Goal: Information Seeking & Learning: Find specific page/section

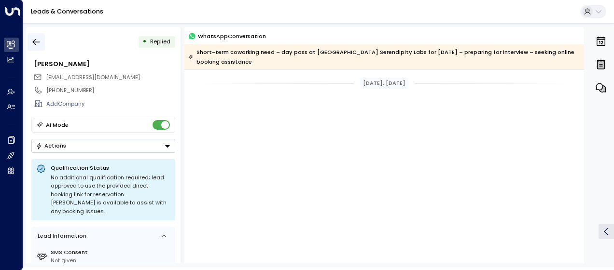
scroll to position [868, 0]
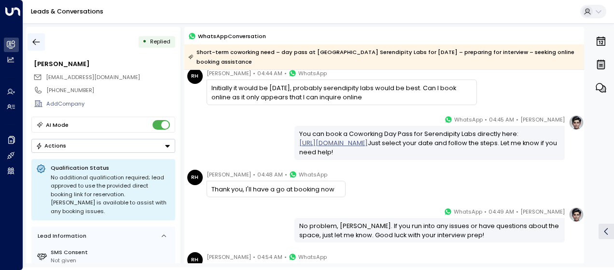
click at [37, 39] on icon "button" at bounding box center [36, 42] width 10 height 10
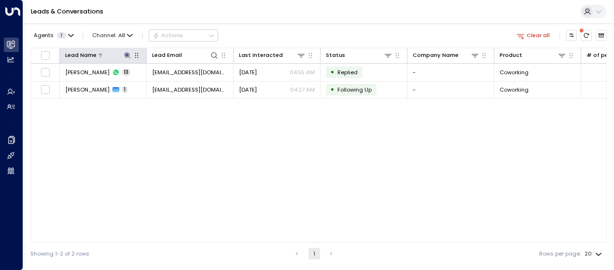
click at [125, 54] on icon at bounding box center [128, 56] width 8 height 8
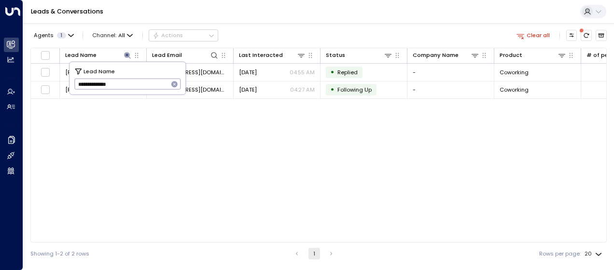
drag, startPoint x: 76, startPoint y: 85, endPoint x: 150, endPoint y: 84, distance: 73.4
click at [150, 84] on input "**********" at bounding box center [121, 84] width 94 height 16
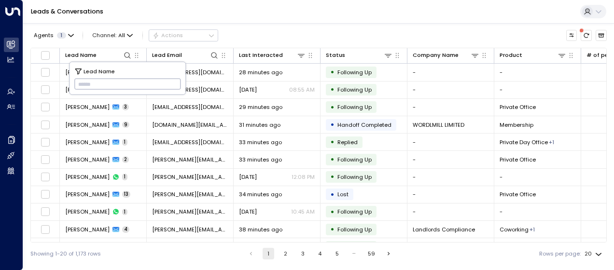
click at [76, 83] on input "text" at bounding box center [127, 84] width 107 height 16
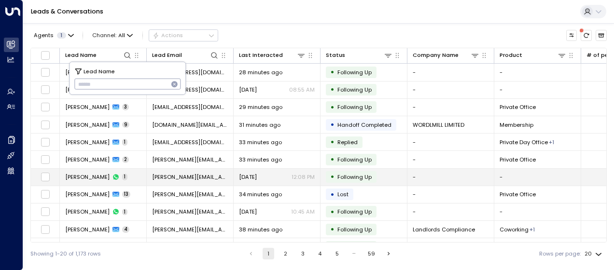
type input "**********"
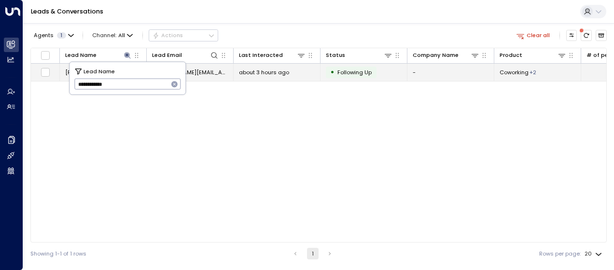
click at [253, 72] on span "about 3 hours ago" at bounding box center [264, 73] width 50 height 8
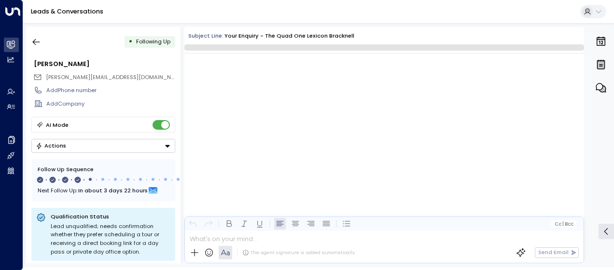
scroll to position [983, 0]
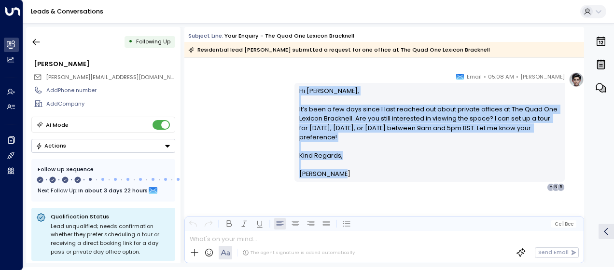
drag, startPoint x: 295, startPoint y: 88, endPoint x: 346, endPoint y: 170, distance: 95.8
click at [346, 170] on div "Hi [PERSON_NAME], It’s been a few days since I last reached out about private o…" at bounding box center [429, 132] width 270 height 99
drag, startPoint x: 346, startPoint y: 170, endPoint x: 315, endPoint y: 129, distance: 51.0
copy div "Hi [PERSON_NAME], It’s been a few days since I last reached out about private o…"
click at [36, 42] on icon "button" at bounding box center [36, 42] width 7 height 6
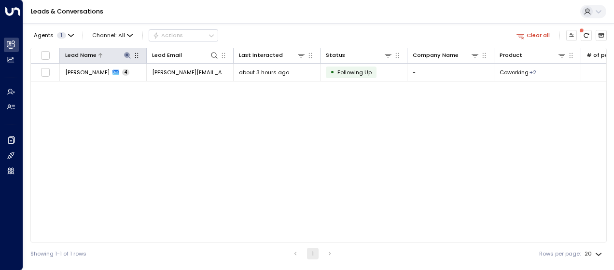
click at [126, 54] on icon at bounding box center [127, 55] width 6 height 6
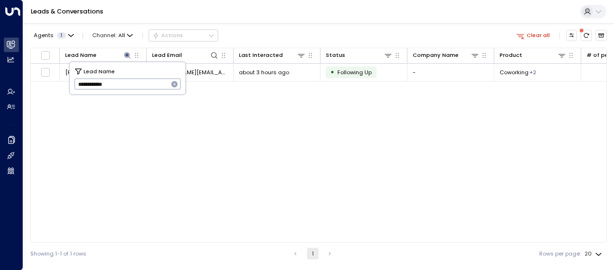
drag, startPoint x: 75, startPoint y: 84, endPoint x: 137, endPoint y: 90, distance: 62.6
click at [137, 90] on input "**********" at bounding box center [121, 84] width 94 height 16
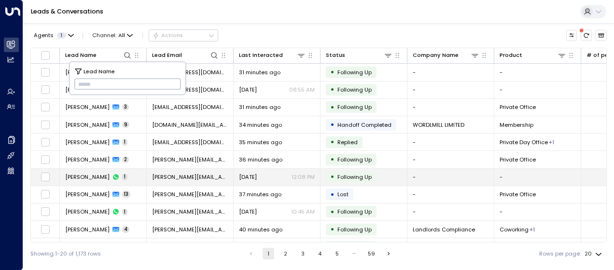
type input "**********"
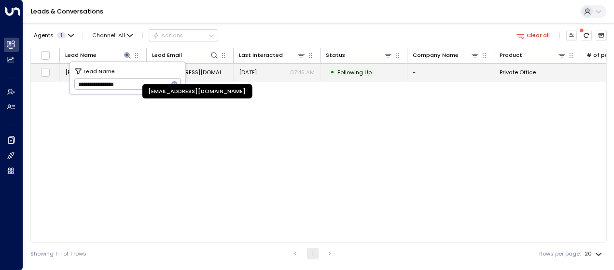
click at [210, 69] on span "[EMAIL_ADDRESS][DOMAIN_NAME]" at bounding box center [190, 73] width 76 height 8
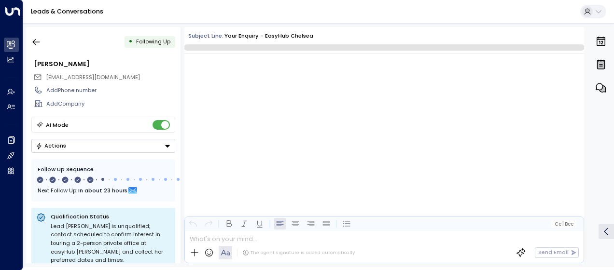
scroll to position [1495, 0]
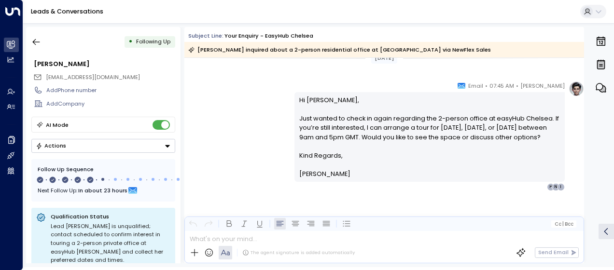
click at [268, 122] on div "[PERSON_NAME] • 07:45 AM • Email Hi [PERSON_NAME], Just wanted to check in agai…" at bounding box center [384, 136] width 400 height 110
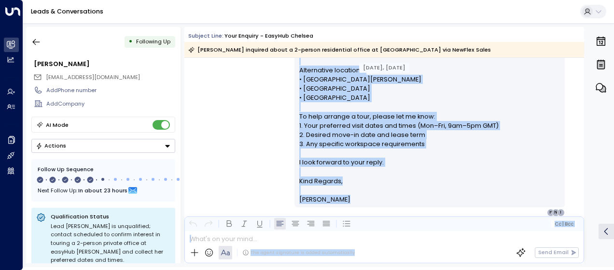
scroll to position [321, 0]
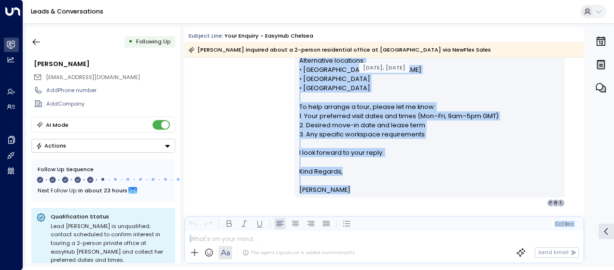
drag, startPoint x: 297, startPoint y: 90, endPoint x: 352, endPoint y: 247, distance: 166.7
click at [352, 247] on div "Subject Line: Your enquiry - easyHub [PERSON_NAME] inquired about a 2-person re…" at bounding box center [384, 145] width 400 height 236
drag, startPoint x: 352, startPoint y: 247, endPoint x: 320, endPoint y: 109, distance: 142.2
click at [320, 109] on p "Hi [PERSON_NAME], Thanks for your interest in a 2-person private office at easy…" at bounding box center [429, 42] width 261 height 250
click at [333, 132] on p "Hi [PERSON_NAME], Thanks for your interest in a 2-person private office at easy…" at bounding box center [429, 42] width 261 height 250
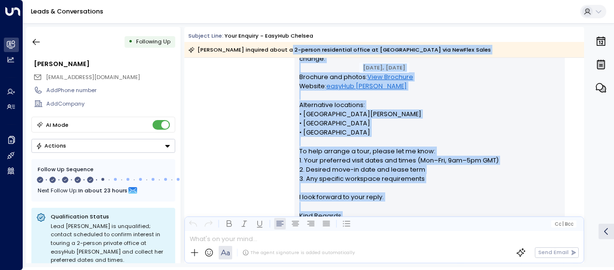
scroll to position [94, 0]
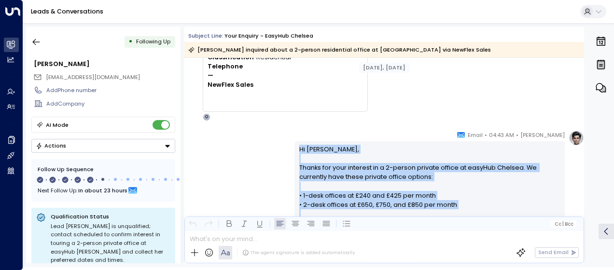
drag, startPoint x: 334, startPoint y: 187, endPoint x: 295, endPoint y: 142, distance: 59.2
drag, startPoint x: 295, startPoint y: 142, endPoint x: 317, endPoint y: 165, distance: 31.1
copy div "Hi [PERSON_NAME], Thanks for your interest in a 2-person private office at easy…"
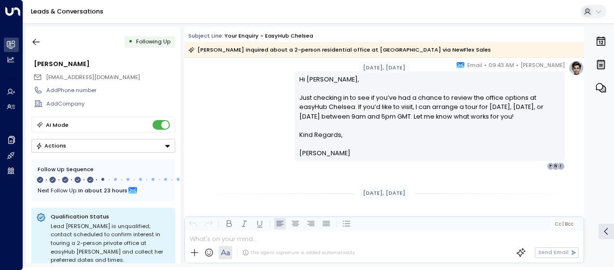
scroll to position [480, 0]
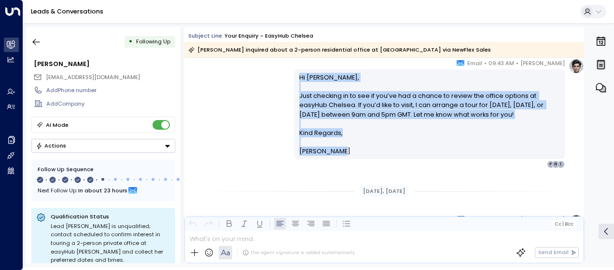
drag, startPoint x: 297, startPoint y: 74, endPoint x: 337, endPoint y: 150, distance: 85.5
click at [337, 150] on div "Hi [PERSON_NAME], Just checking in to see if you’ve had a chance to review the …" at bounding box center [429, 114] width 261 height 83
drag, startPoint x: 337, startPoint y: 150, endPoint x: 324, endPoint y: 124, distance: 28.9
copy div "Hi [PERSON_NAME], Just checking in to see if you’ve had a chance to review the …"
click at [231, 111] on div "[PERSON_NAME] • 09:43 AM • Email Hi [PERSON_NAME], Just checking in to see if y…" at bounding box center [384, 113] width 400 height 110
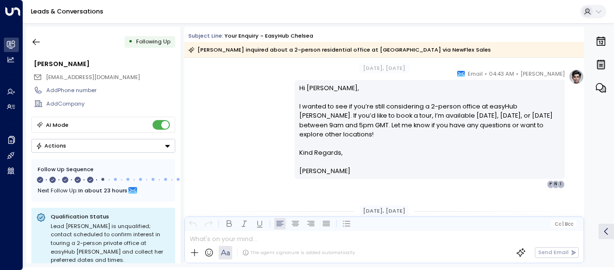
scroll to position [634, 0]
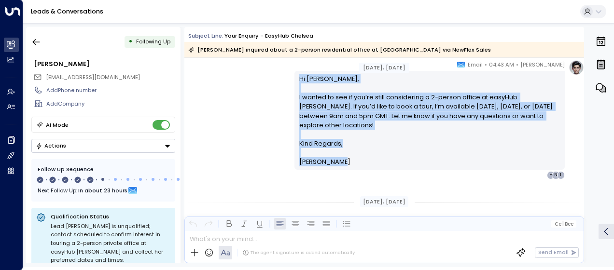
drag, startPoint x: 297, startPoint y: 77, endPoint x: 347, endPoint y: 160, distance: 97.0
click at [347, 160] on div "Hi [PERSON_NAME], I wanted to see if you’re still considering a 2-person office…" at bounding box center [429, 120] width 261 height 93
drag, startPoint x: 347, startPoint y: 160, endPoint x: 315, endPoint y: 127, distance: 46.4
copy div "Hi [PERSON_NAME], I wanted to see if you’re still considering a 2-person office…"
click at [249, 92] on div "[PERSON_NAME] • 04:43 AM • Email Hi [PERSON_NAME], I wanted to see if you’re st…" at bounding box center [384, 119] width 400 height 119
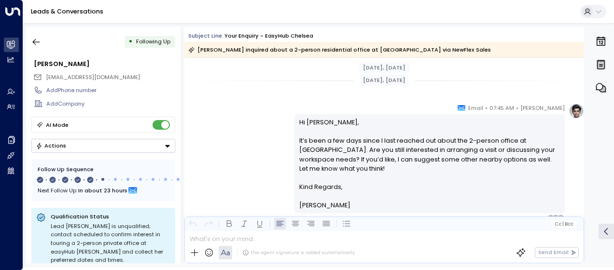
scroll to position [769, 0]
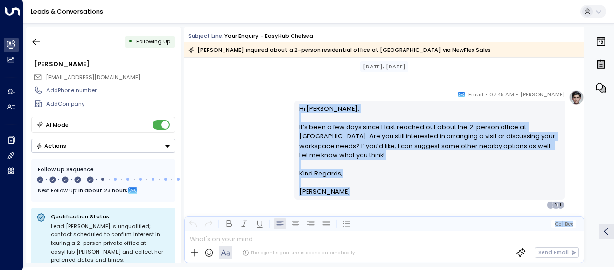
drag, startPoint x: 297, startPoint y: 109, endPoint x: 348, endPoint y: 237, distance: 138.5
click at [348, 237] on div "Subject Line: Your enquiry - easyHub [PERSON_NAME] inquired about a 2-person re…" at bounding box center [384, 145] width 400 height 236
click at [40, 42] on icon "button" at bounding box center [36, 42] width 10 height 10
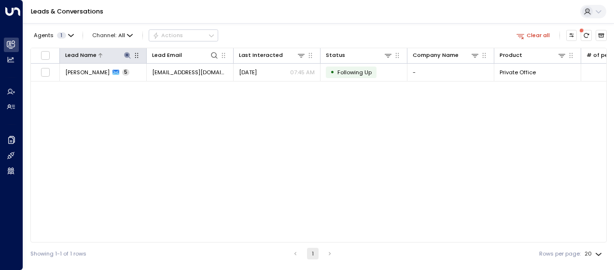
click at [125, 54] on icon at bounding box center [128, 56] width 8 height 8
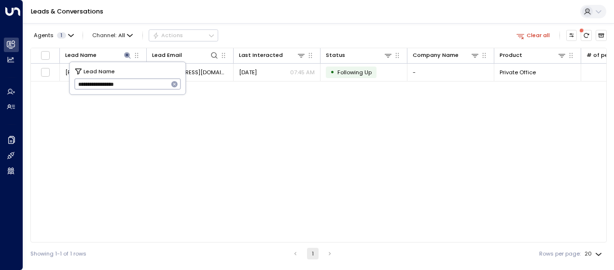
drag, startPoint x: 77, startPoint y: 84, endPoint x: 142, endPoint y: 89, distance: 65.3
click at [142, 89] on input "**********" at bounding box center [121, 84] width 94 height 16
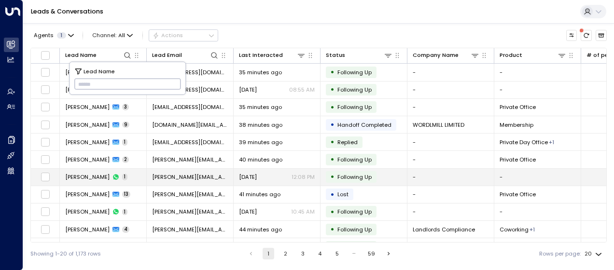
type input "**********"
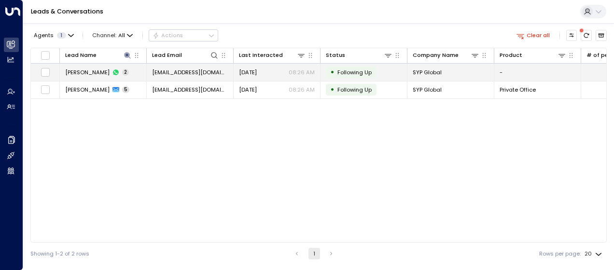
click at [202, 71] on span "[EMAIL_ADDRESS][DOMAIN_NAME]" at bounding box center [190, 73] width 76 height 8
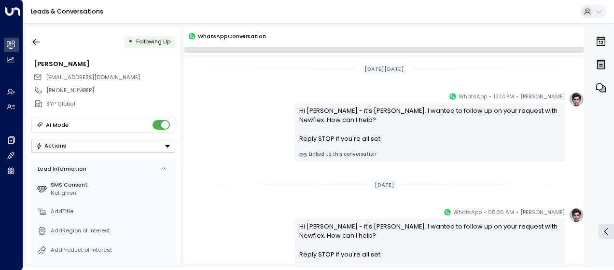
scroll to position [91, 0]
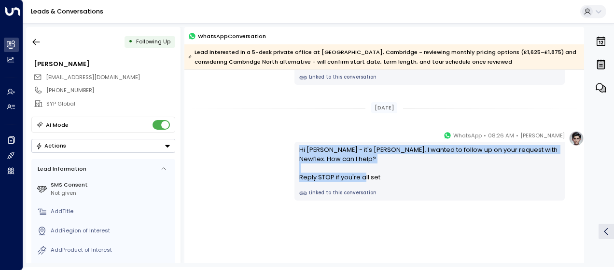
drag, startPoint x: 296, startPoint y: 147, endPoint x: 385, endPoint y: 184, distance: 96.0
click at [385, 184] on div "Hi [PERSON_NAME] - it's [PERSON_NAME]. I wanted to follow up on your request wi…" at bounding box center [429, 171] width 270 height 59
drag, startPoint x: 385, startPoint y: 184, endPoint x: 335, endPoint y: 178, distance: 50.2
copy div "Hi [PERSON_NAME] - it's [PERSON_NAME]. I wanted to follow up on your request wi…"
click at [35, 42] on icon "button" at bounding box center [36, 42] width 10 height 10
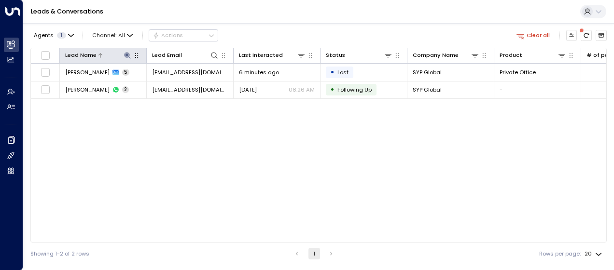
click at [126, 53] on icon at bounding box center [127, 55] width 6 height 6
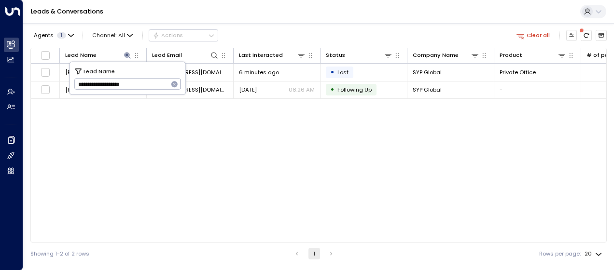
drag, startPoint x: 75, startPoint y: 84, endPoint x: 161, endPoint y: 79, distance: 86.1
click at [161, 79] on input "**********" at bounding box center [121, 84] width 94 height 16
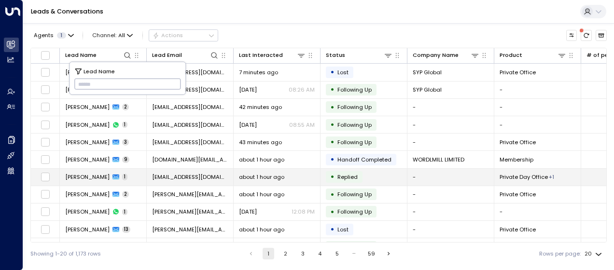
type input "*********"
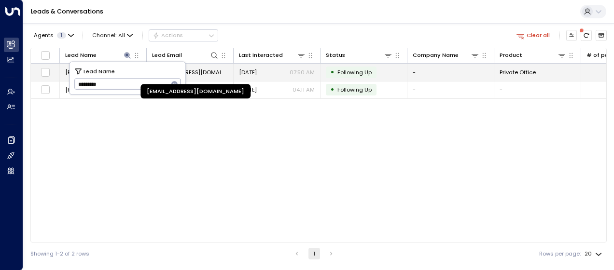
click at [208, 72] on span "[EMAIL_ADDRESS][DOMAIN_NAME]" at bounding box center [190, 73] width 76 height 8
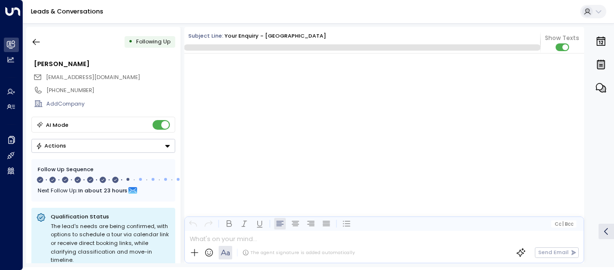
scroll to position [2525, 0]
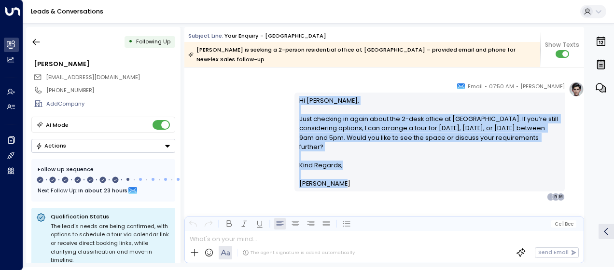
drag, startPoint x: 296, startPoint y: 97, endPoint x: 346, endPoint y: 185, distance: 101.8
click at [346, 185] on div "Hi [PERSON_NAME], Just checking in again about the 2-desk office at [GEOGRAPHIC…" at bounding box center [429, 142] width 261 height 93
drag, startPoint x: 346, startPoint y: 185, endPoint x: 310, endPoint y: 155, distance: 46.9
copy div "Hi [PERSON_NAME], Just checking in again about the 2-desk office at [GEOGRAPHIC…"
click at [37, 43] on icon "button" at bounding box center [36, 42] width 10 height 10
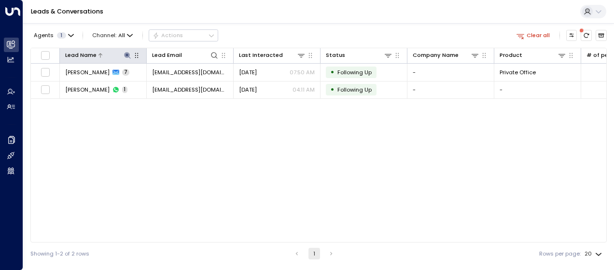
click at [129, 56] on icon at bounding box center [128, 56] width 8 height 8
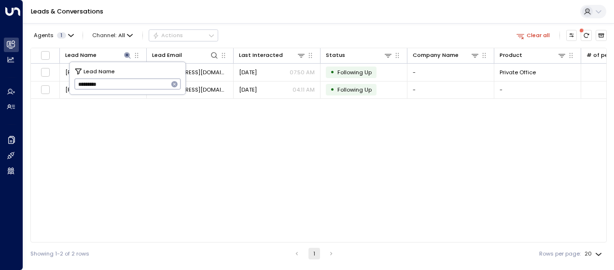
drag, startPoint x: 74, startPoint y: 85, endPoint x: 150, endPoint y: 82, distance: 75.3
click at [150, 82] on input "*********" at bounding box center [121, 84] width 94 height 16
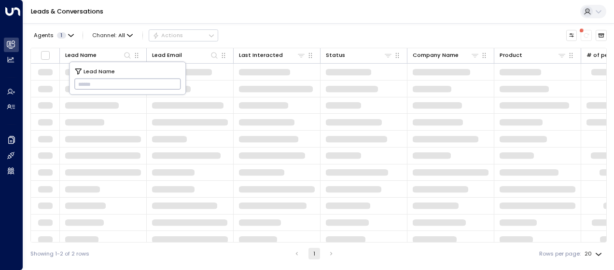
click at [86, 84] on input "text" at bounding box center [127, 84] width 107 height 16
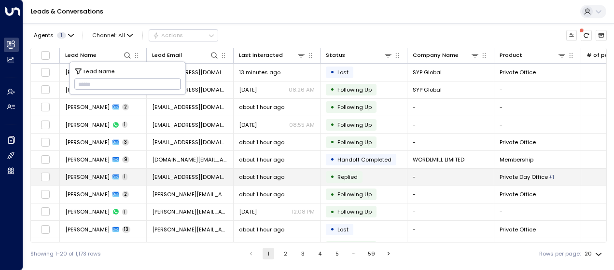
type input "**********"
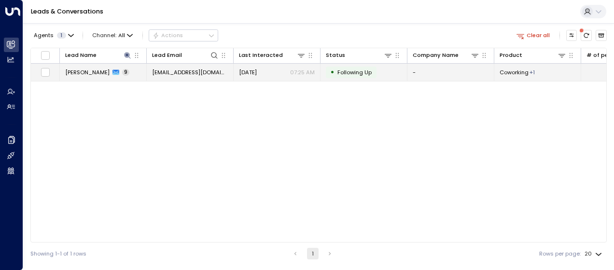
click at [248, 73] on span "[DATE]" at bounding box center [248, 73] width 18 height 8
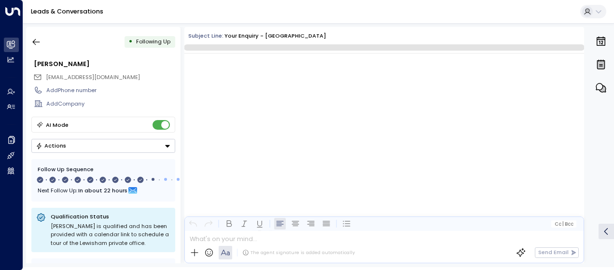
scroll to position [3549, 0]
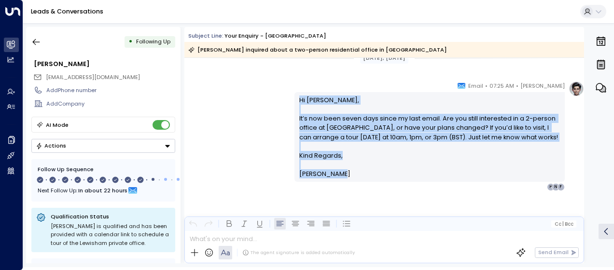
drag, startPoint x: 296, startPoint y: 99, endPoint x: 343, endPoint y: 178, distance: 91.3
click at [343, 178] on div "Hi [PERSON_NAME], It’s now been seven days since my last email. Are you still i…" at bounding box center [429, 137] width 261 height 83
drag, startPoint x: 343, startPoint y: 178, endPoint x: 319, endPoint y: 150, distance: 36.0
click at [319, 150] on p "Hi [PERSON_NAME], It’s now been seven days since my last email. Are you still i…" at bounding box center [429, 123] width 261 height 55
copy div "Hi [PERSON_NAME], It’s now been seven days since my last email. Are you still i…"
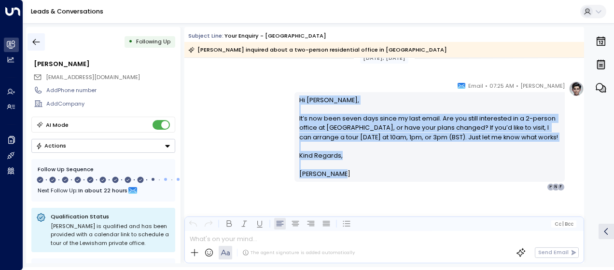
click at [36, 41] on icon "button" at bounding box center [36, 42] width 10 height 10
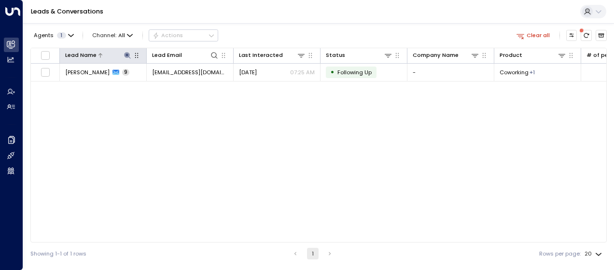
click at [126, 56] on icon at bounding box center [127, 55] width 6 height 6
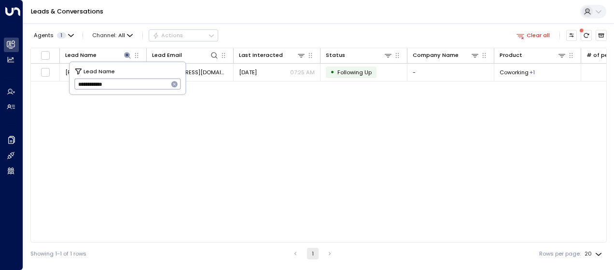
drag, startPoint x: 76, startPoint y: 84, endPoint x: 126, endPoint y: 85, distance: 49.7
click at [126, 85] on input "**********" at bounding box center [121, 84] width 94 height 16
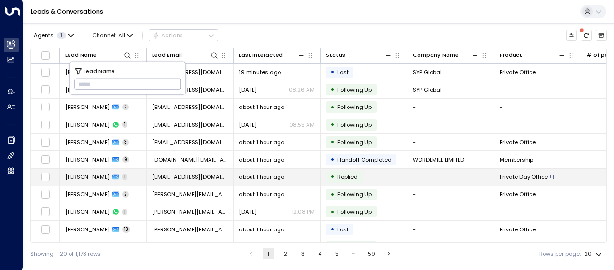
type input "**********"
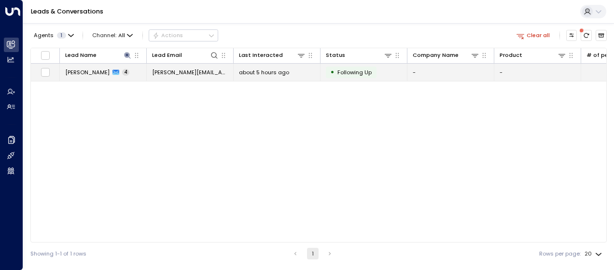
click at [211, 70] on span "[PERSON_NAME][EMAIL_ADDRESS][DOMAIN_NAME]" at bounding box center [190, 73] width 76 height 8
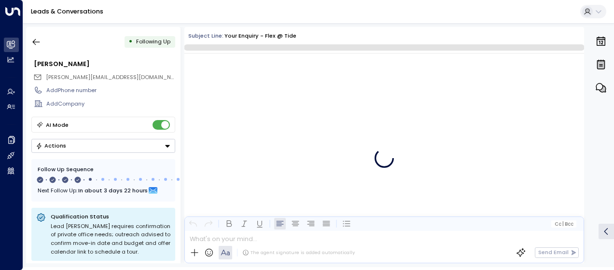
scroll to position [955, 0]
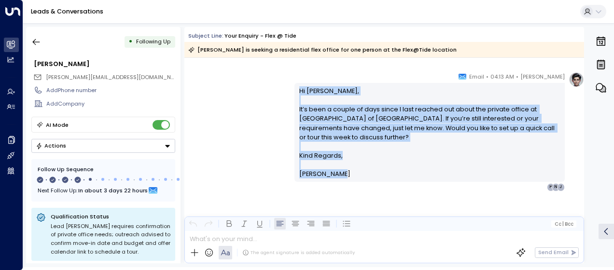
drag, startPoint x: 294, startPoint y: 88, endPoint x: 334, endPoint y: 175, distance: 95.5
click at [334, 175] on div "Hi [PERSON_NAME], It’s been a couple of days since I last reached out about the…" at bounding box center [429, 132] width 270 height 99
drag, startPoint x: 334, startPoint y: 175, endPoint x: 319, endPoint y: 156, distance: 23.4
copy div "Hi [PERSON_NAME], It’s been a couple of days since I last reached out about the…"
click at [37, 38] on icon "button" at bounding box center [36, 42] width 10 height 10
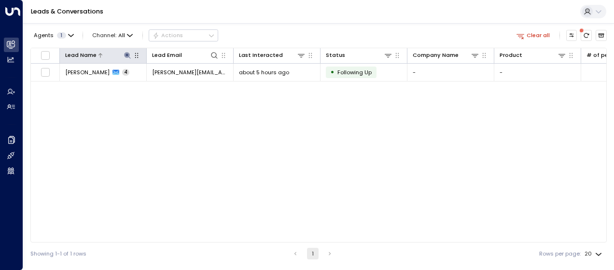
click at [125, 55] on icon at bounding box center [127, 55] width 6 height 6
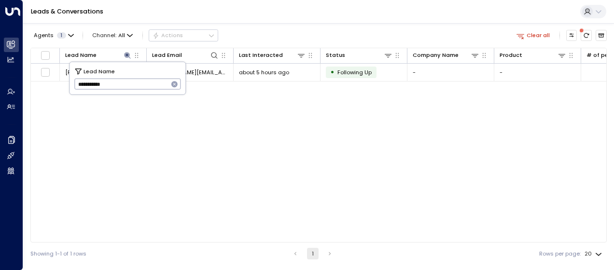
drag, startPoint x: 76, startPoint y: 85, endPoint x: 116, endPoint y: 86, distance: 40.1
click at [116, 86] on input "**********" at bounding box center [121, 84] width 94 height 16
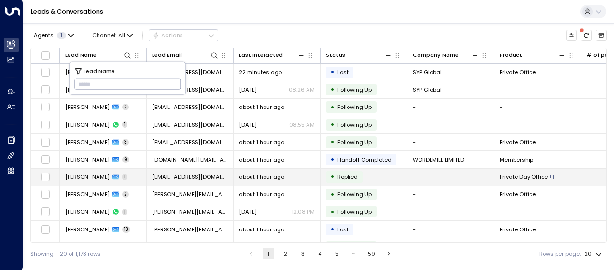
type input "**********"
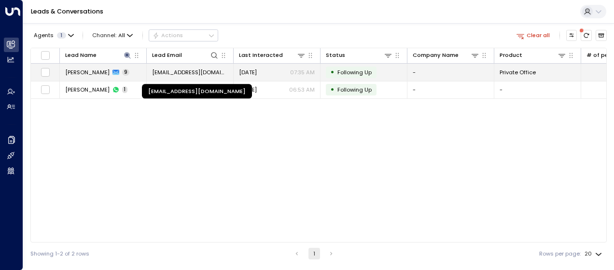
click at [204, 72] on span "[EMAIL_ADDRESS][DOMAIN_NAME]" at bounding box center [190, 73] width 76 height 8
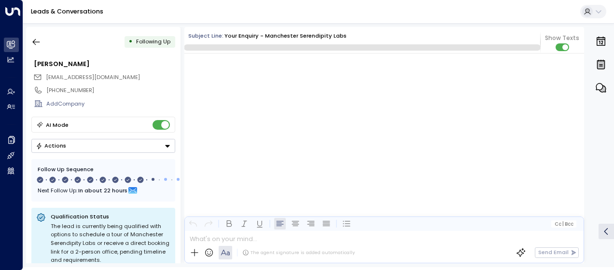
scroll to position [3538, 0]
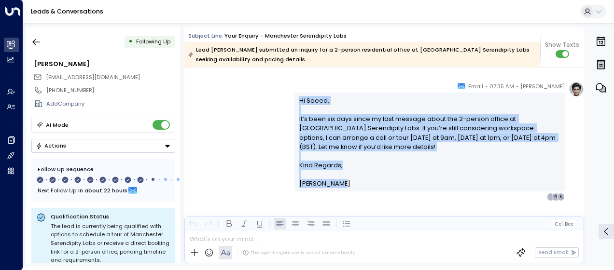
drag, startPoint x: 295, startPoint y: 97, endPoint x: 335, endPoint y: 185, distance: 96.7
click at [335, 185] on div "Hi [PERSON_NAME], It’s been six days since my last message about the 2-person o…" at bounding box center [429, 142] width 270 height 99
drag, startPoint x: 335, startPoint y: 185, endPoint x: 317, endPoint y: 148, distance: 42.1
copy div "Hi [PERSON_NAME], It’s been six days since my last message about the 2-person o…"
click at [41, 41] on button "button" at bounding box center [36, 41] width 17 height 17
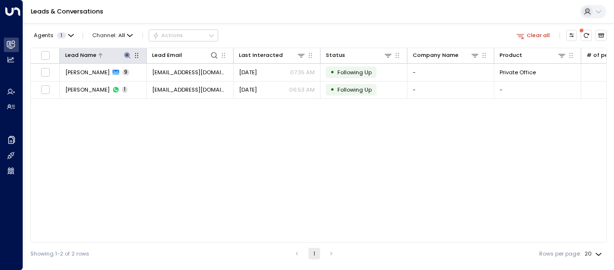
click at [125, 53] on icon at bounding box center [128, 56] width 8 height 8
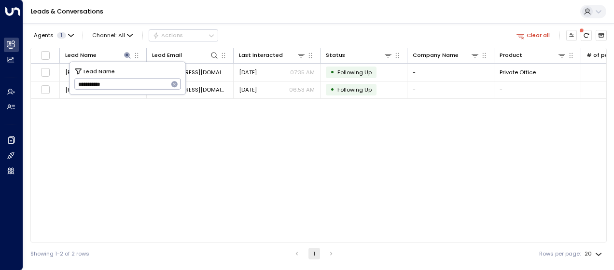
drag, startPoint x: 75, startPoint y: 84, endPoint x: 127, endPoint y: 85, distance: 52.6
click at [127, 85] on input "**********" at bounding box center [121, 84] width 94 height 16
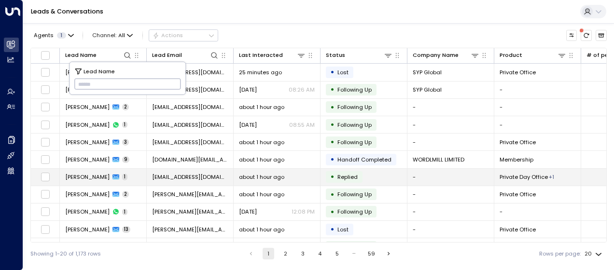
type input "**********"
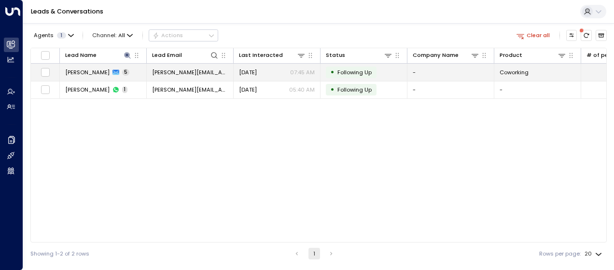
click at [209, 69] on span "[PERSON_NAME][EMAIL_ADDRESS][DOMAIN_NAME]" at bounding box center [190, 73] width 76 height 8
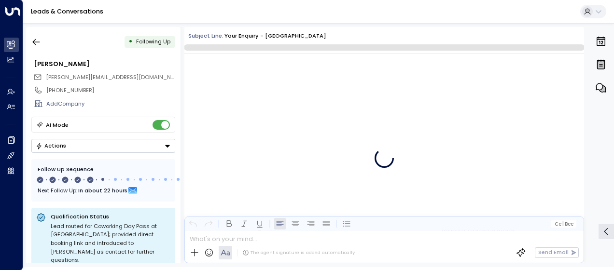
scroll to position [1521, 0]
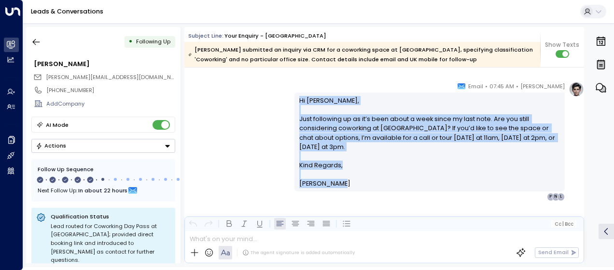
drag, startPoint x: 298, startPoint y: 96, endPoint x: 343, endPoint y: 183, distance: 98.4
click at [343, 183] on div "Hi [PERSON_NAME], Just following up as it’s been about a week since my last not…" at bounding box center [429, 142] width 261 height 93
drag, startPoint x: 343, startPoint y: 183, endPoint x: 327, endPoint y: 159, distance: 28.6
copy div "Hi [PERSON_NAME], Just following up as it’s been about a week since my last not…"
click at [39, 39] on icon "button" at bounding box center [36, 42] width 10 height 10
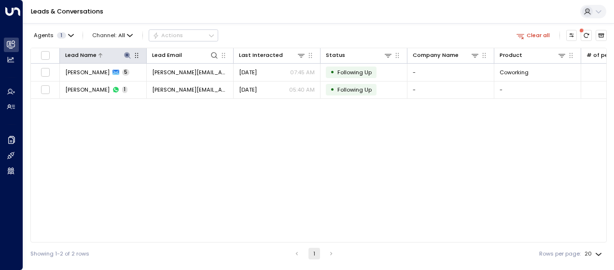
click at [124, 52] on icon at bounding box center [128, 56] width 8 height 8
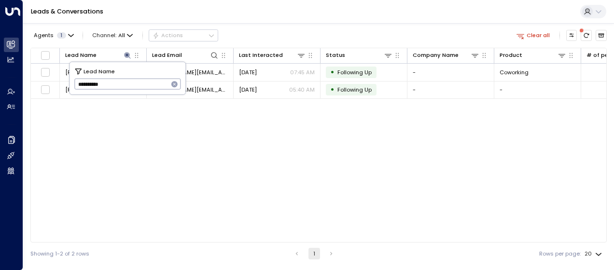
drag, startPoint x: 75, startPoint y: 83, endPoint x: 116, endPoint y: 83, distance: 41.0
click at [116, 83] on input "**********" at bounding box center [121, 84] width 94 height 16
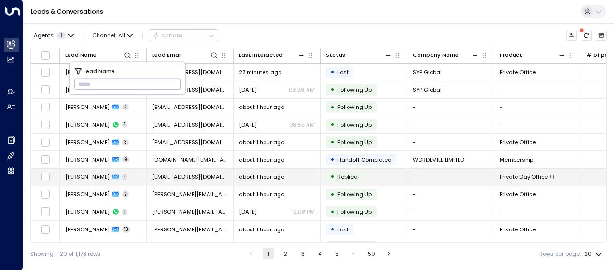
type input "**********"
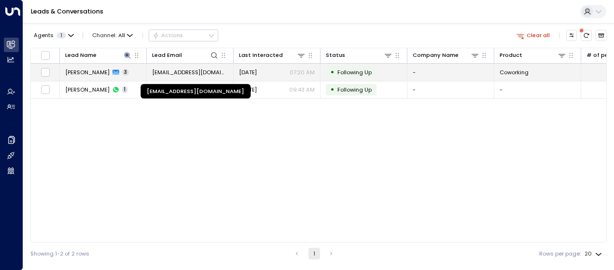
click at [203, 75] on span "[EMAIL_ADDRESS][DOMAIN_NAME]" at bounding box center [190, 73] width 76 height 8
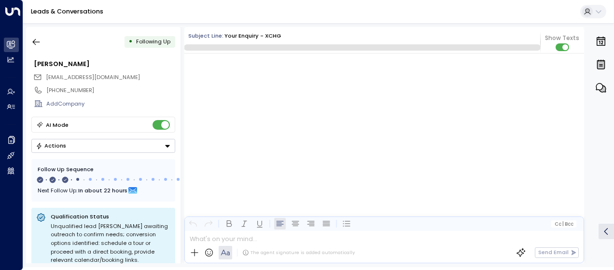
scroll to position [657, 0]
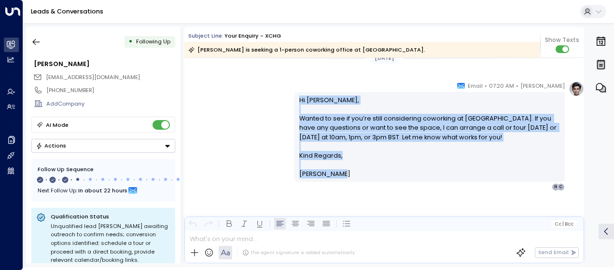
drag, startPoint x: 295, startPoint y: 96, endPoint x: 337, endPoint y: 178, distance: 92.4
click at [337, 178] on div "Hi [PERSON_NAME], Wanted to see if you’re still considering coworking at XCHG. …" at bounding box center [429, 136] width 270 height 89
drag, startPoint x: 337, startPoint y: 178, endPoint x: 298, endPoint y: 132, distance: 60.3
click at [243, 89] on div "[PERSON_NAME] • 07:20 AM • Email Hi [PERSON_NAME], Wanted to see if you’re stil…" at bounding box center [384, 136] width 400 height 110
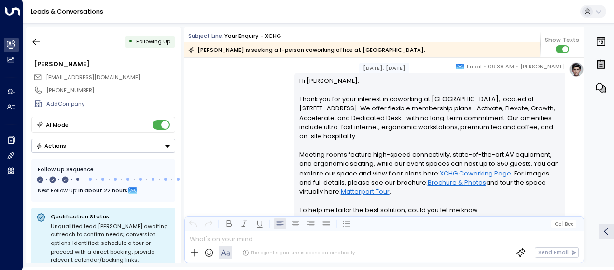
scroll to position [160, 0]
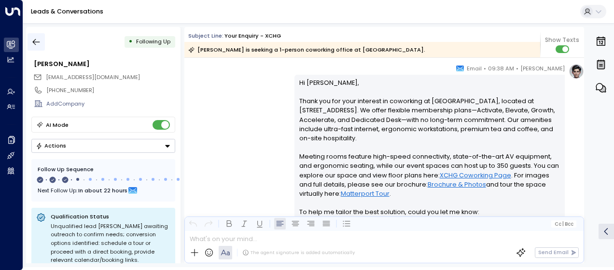
click at [36, 43] on icon "button" at bounding box center [36, 42] width 10 height 10
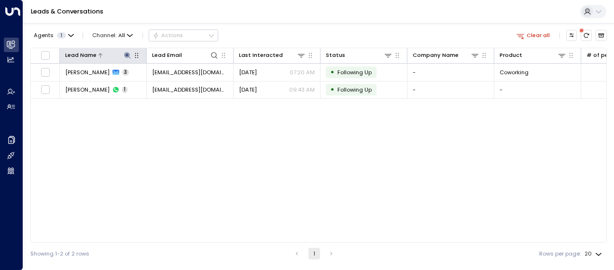
click at [125, 53] on icon at bounding box center [128, 56] width 8 height 8
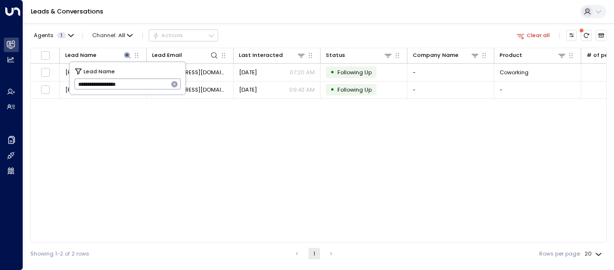
drag, startPoint x: 76, startPoint y: 83, endPoint x: 148, endPoint y: 85, distance: 71.5
click at [148, 85] on input "**********" at bounding box center [121, 84] width 94 height 16
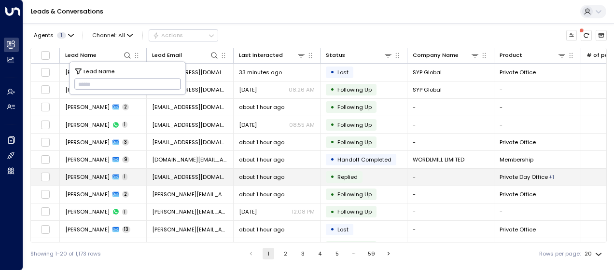
type input "**********"
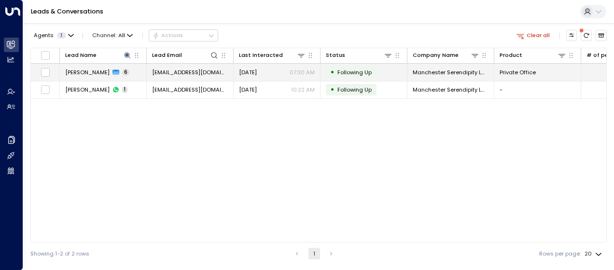
click at [253, 70] on span "[DATE]" at bounding box center [248, 73] width 18 height 8
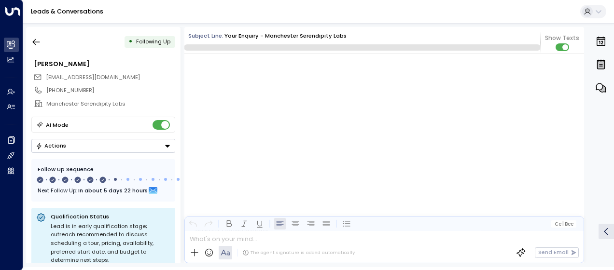
scroll to position [2218, 0]
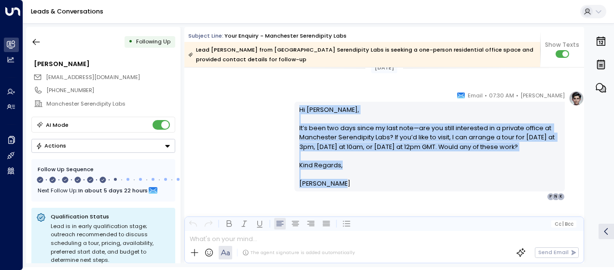
drag, startPoint x: 298, startPoint y: 108, endPoint x: 346, endPoint y: 185, distance: 91.2
click at [346, 185] on div "Hi [PERSON_NAME], It’s been two days since my last note—are you still intereste…" at bounding box center [429, 146] width 261 height 83
drag, startPoint x: 346, startPoint y: 185, endPoint x: 329, endPoint y: 163, distance: 28.6
click at [38, 42] on icon "button" at bounding box center [36, 42] width 10 height 10
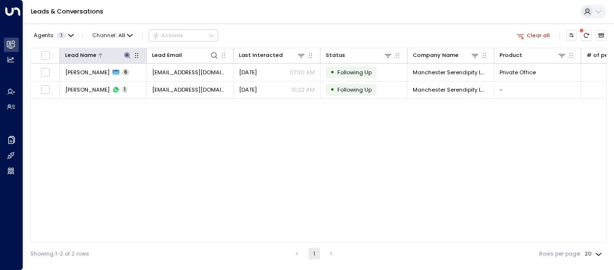
click at [128, 54] on icon at bounding box center [127, 55] width 6 height 6
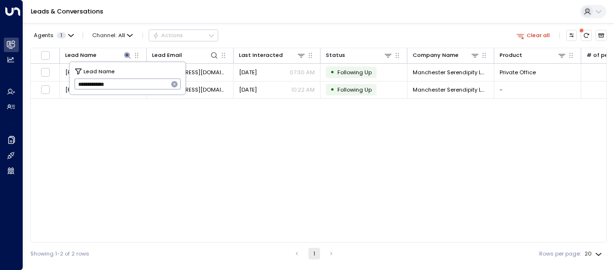
drag, startPoint x: 79, startPoint y: 83, endPoint x: 127, endPoint y: 86, distance: 48.8
click at [127, 86] on input "**********" at bounding box center [121, 84] width 94 height 16
type input "***"
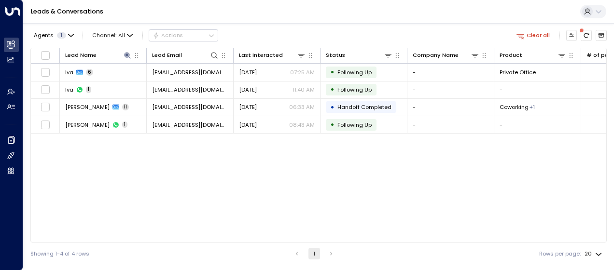
click at [172, 163] on div "Lead Name Lead Email Last Interacted Status Company Name Product # of people AI…" at bounding box center [318, 145] width 576 height 195
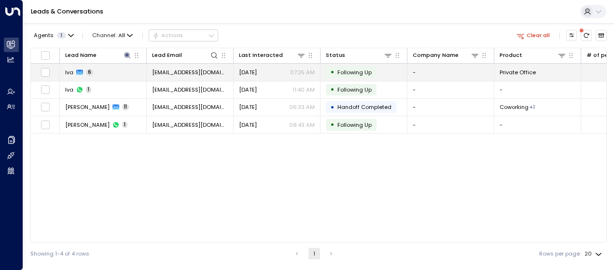
click at [193, 72] on span "[EMAIL_ADDRESS][DOMAIN_NAME]" at bounding box center [190, 73] width 76 height 8
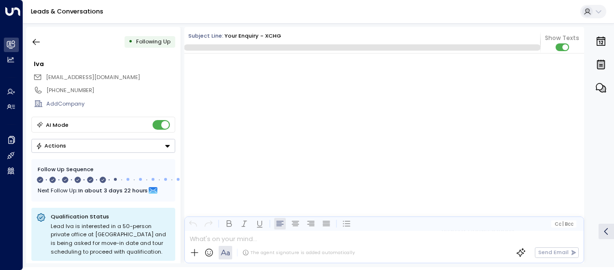
scroll to position [2181, 0]
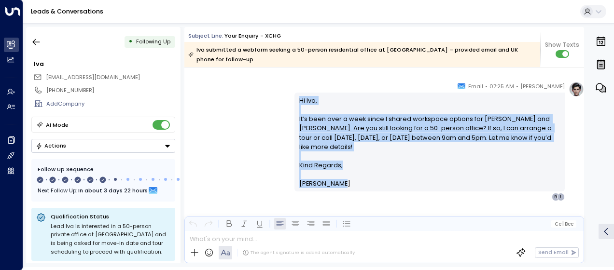
drag, startPoint x: 296, startPoint y: 86, endPoint x: 337, endPoint y: 175, distance: 97.4
click at [337, 175] on div "Hi Iva, It’s been over a week since I shared workspace options for [PERSON_NAME…" at bounding box center [429, 142] width 270 height 99
click at [37, 40] on icon "button" at bounding box center [36, 42] width 10 height 10
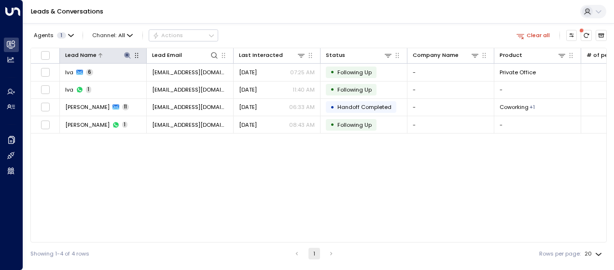
click at [126, 53] on icon at bounding box center [128, 56] width 8 height 8
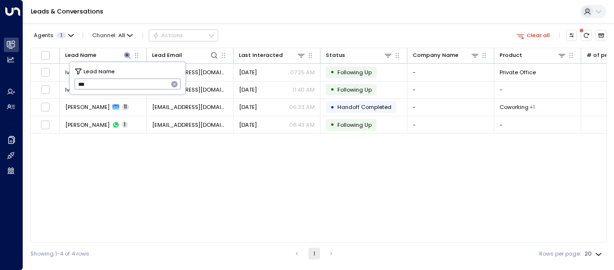
drag, startPoint x: 75, startPoint y: 85, endPoint x: 112, endPoint y: 81, distance: 37.9
click at [112, 81] on input "***" at bounding box center [121, 84] width 94 height 16
type input "*******"
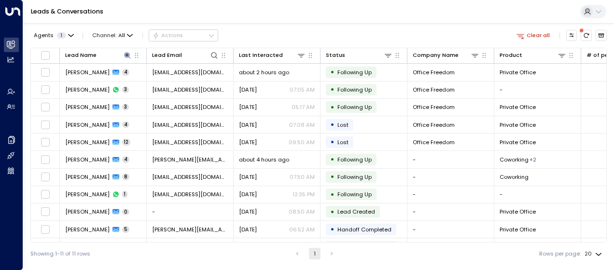
click at [182, 253] on div "Showing 1-11 of 11 rows 1 Rows per page: 20 **" at bounding box center [318, 254] width 576 height 22
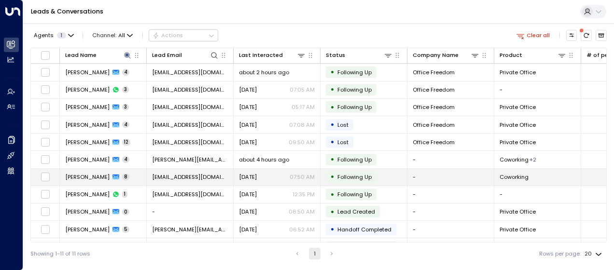
click at [171, 176] on span "[EMAIL_ADDRESS][DOMAIN_NAME]" at bounding box center [190, 177] width 76 height 8
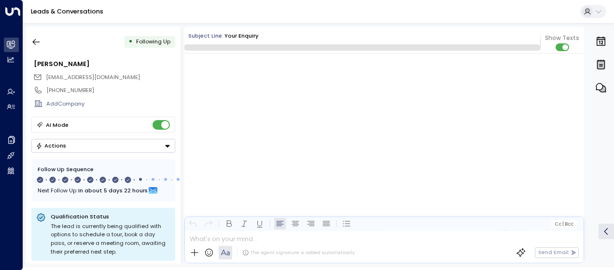
scroll to position [3093, 0]
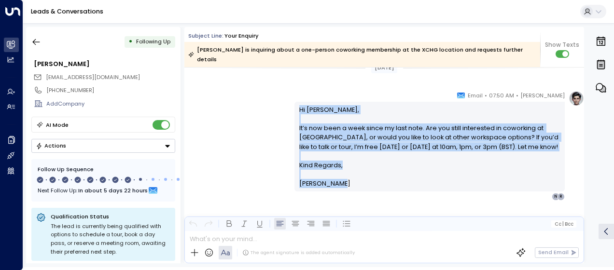
drag, startPoint x: 296, startPoint y: 98, endPoint x: 346, endPoint y: 171, distance: 88.5
click at [346, 171] on div "Hi [PERSON_NAME], It’s now been a week since my last note. Are you still intere…" at bounding box center [429, 146] width 270 height 89
drag, startPoint x: 346, startPoint y: 171, endPoint x: 304, endPoint y: 113, distance: 72.2
click at [304, 113] on p "Hi [PERSON_NAME], It’s now been a week since my last note. Are you still intere…" at bounding box center [429, 132] width 261 height 55
drag, startPoint x: 276, startPoint y: 0, endPoint x: 38, endPoint y: 42, distance: 242.0
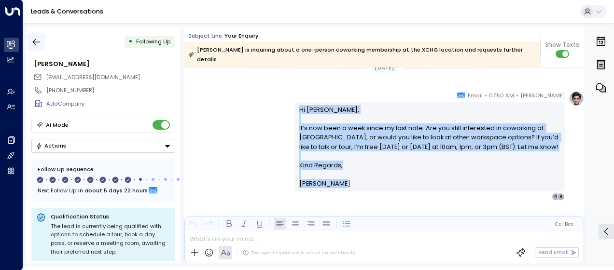
click at [38, 42] on icon "button" at bounding box center [36, 42] width 10 height 10
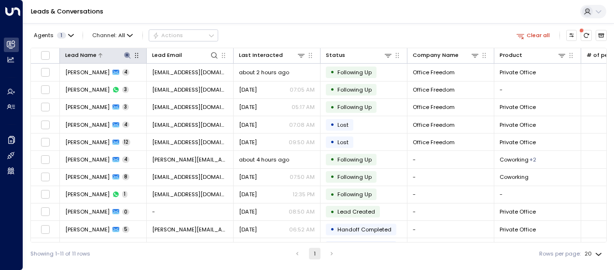
click at [128, 54] on icon at bounding box center [128, 56] width 8 height 8
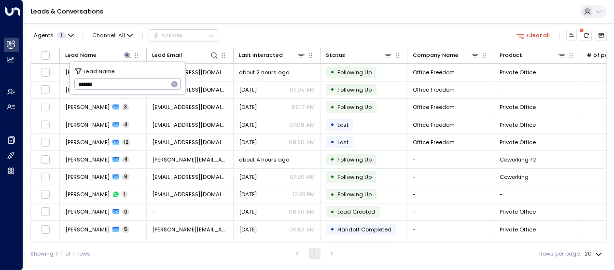
drag, startPoint x: 75, startPoint y: 86, endPoint x: 115, endPoint y: 85, distance: 40.1
click at [115, 85] on input "*******" at bounding box center [121, 84] width 94 height 16
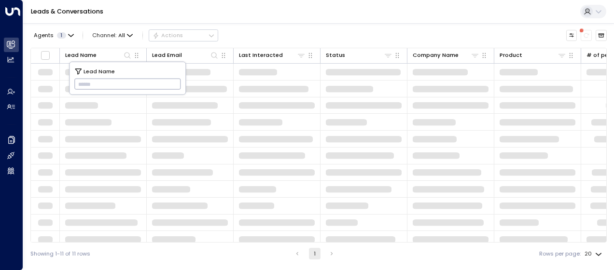
click at [80, 81] on input "text" at bounding box center [127, 84] width 107 height 16
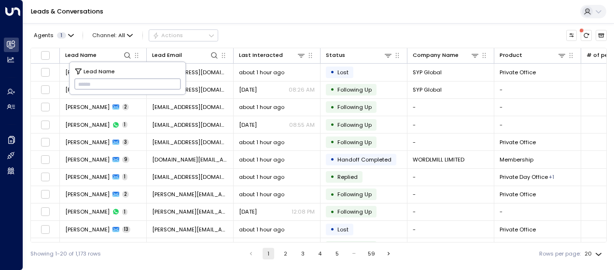
click at [88, 86] on input "text" at bounding box center [127, 84] width 107 height 16
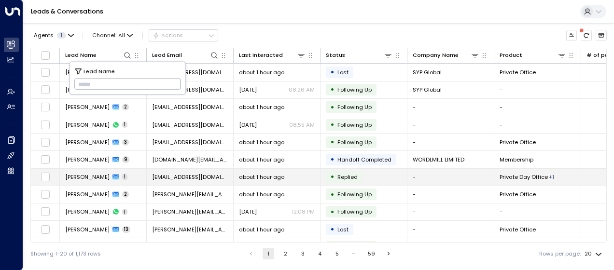
type input "**********"
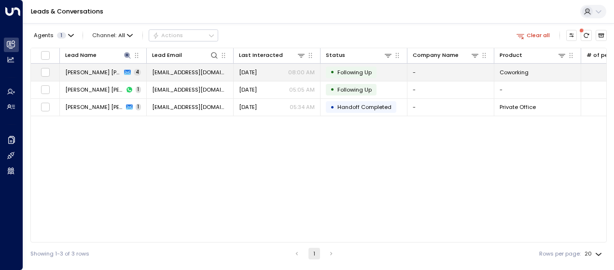
click at [210, 71] on td "[EMAIL_ADDRESS][DOMAIN_NAME]" at bounding box center [190, 72] width 87 height 17
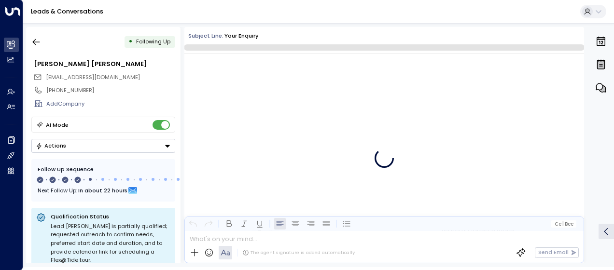
scroll to position [1047, 0]
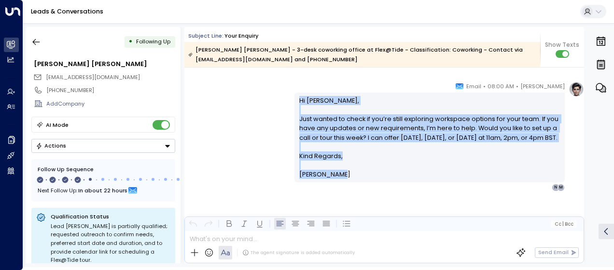
drag, startPoint x: 295, startPoint y: 98, endPoint x: 345, endPoint y: 183, distance: 98.6
click at [345, 182] on div "Hi [PERSON_NAME], Just wanted to check if you’re still exploring workspace opti…" at bounding box center [429, 137] width 270 height 89
drag, startPoint x: 345, startPoint y: 183, endPoint x: 319, endPoint y: 134, distance: 55.5
click at [40, 42] on icon "button" at bounding box center [36, 42] width 10 height 10
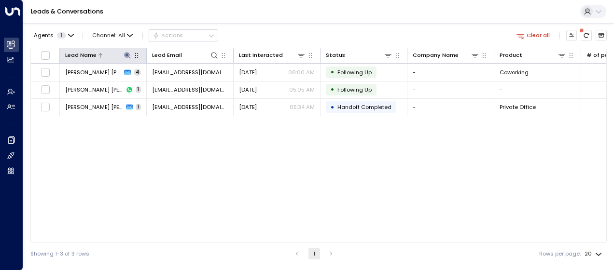
click at [125, 55] on icon at bounding box center [128, 56] width 8 height 8
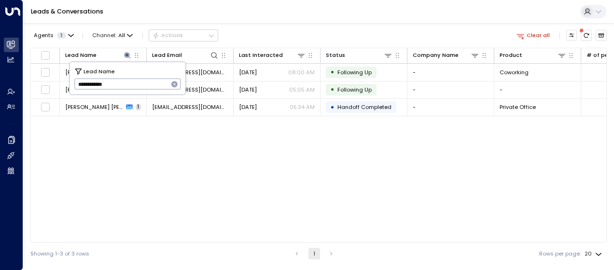
drag, startPoint x: 74, startPoint y: 84, endPoint x: 134, endPoint y: 83, distance: 59.9
click at [134, 83] on input "**********" at bounding box center [121, 84] width 94 height 16
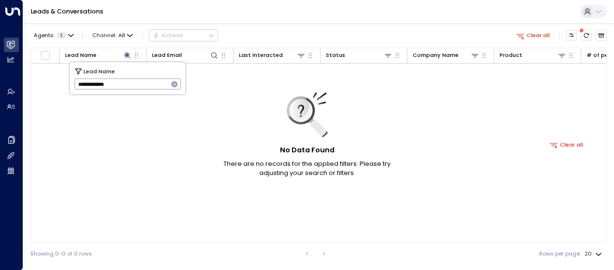
type input "**********"
drag, startPoint x: 74, startPoint y: 85, endPoint x: 127, endPoint y: 69, distance: 55.9
click at [127, 69] on div "**********" at bounding box center [127, 78] width 116 height 32
type input "*********"
drag, startPoint x: 76, startPoint y: 83, endPoint x: 131, endPoint y: 75, distance: 55.1
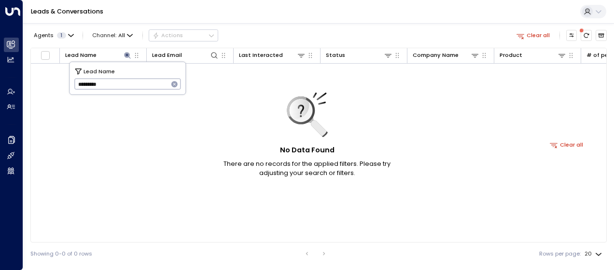
click at [131, 75] on div "Lead Name ********* ​" at bounding box center [127, 78] width 116 height 32
drag, startPoint x: 86, startPoint y: 84, endPoint x: 66, endPoint y: 84, distance: 19.8
click at [66, 84] on body "**********" at bounding box center [307, 132] width 614 height 265
click at [79, 84] on input "**********" at bounding box center [121, 84] width 94 height 16
type input "**********"
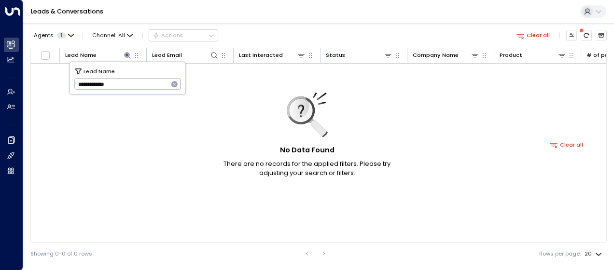
drag, startPoint x: 77, startPoint y: 82, endPoint x: 140, endPoint y: 76, distance: 63.5
click at [140, 76] on input "**********" at bounding box center [121, 84] width 94 height 16
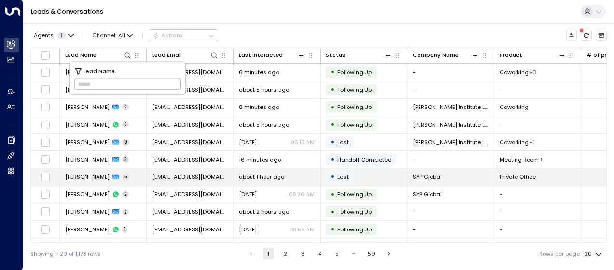
type input "**********"
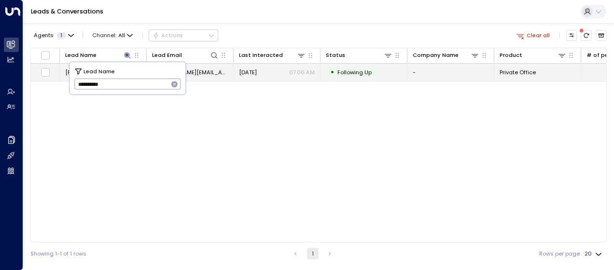
click at [202, 72] on td "[PERSON_NAME][EMAIL_ADDRESS][DOMAIN_NAME]" at bounding box center [190, 72] width 87 height 17
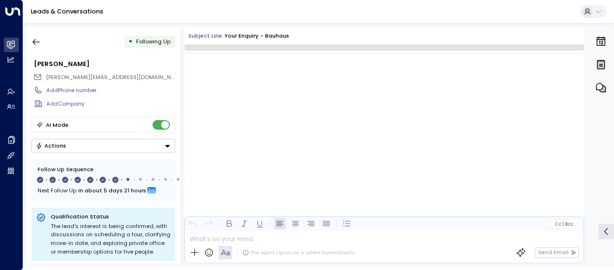
scroll to position [2693, 0]
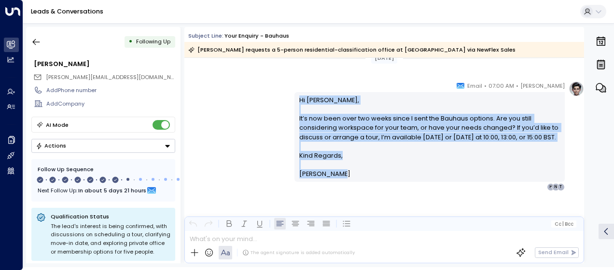
drag, startPoint x: 295, startPoint y: 97, endPoint x: 347, endPoint y: 174, distance: 93.3
click at [347, 174] on div "Hi [PERSON_NAME], It’s now been over two weeks since I sent the Bauhaus options…" at bounding box center [429, 136] width 270 height 89
drag, startPoint x: 347, startPoint y: 174, endPoint x: 314, endPoint y: 127, distance: 57.2
